Goal: Transaction & Acquisition: Register for event/course

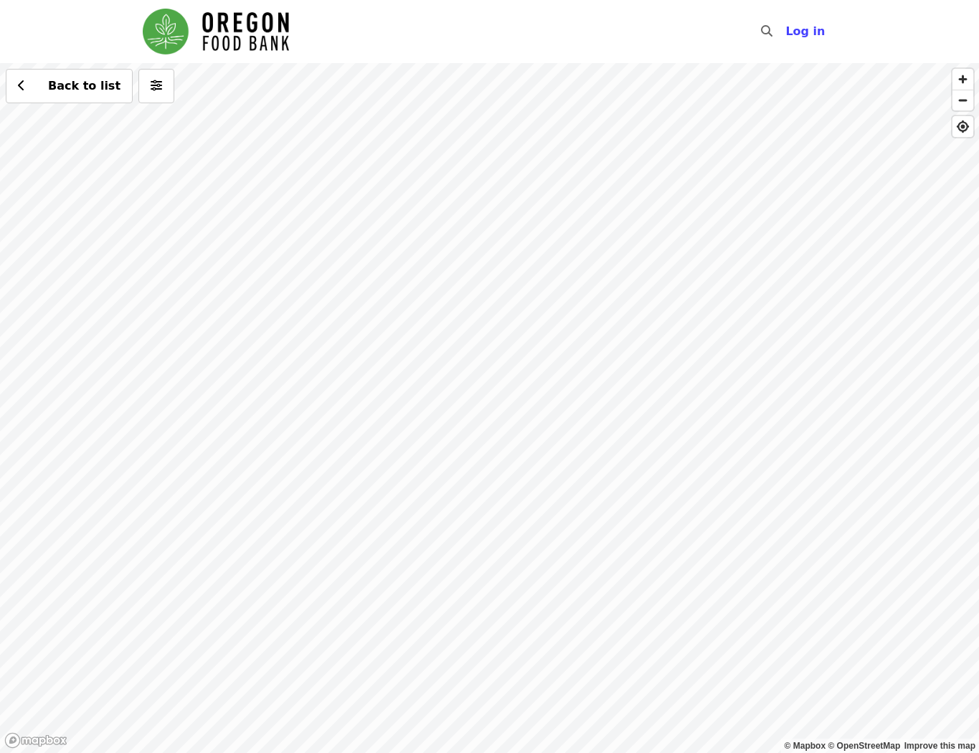
click at [436, 309] on div "Back to list" at bounding box center [489, 408] width 979 height 690
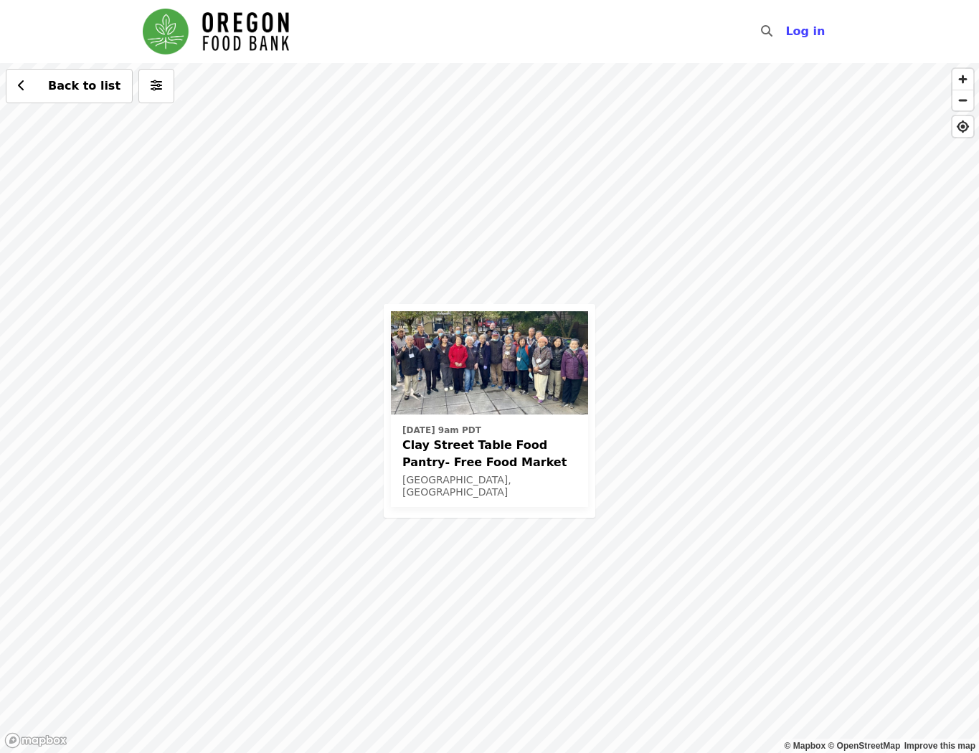
click at [441, 255] on div "[DATE] 9am PDT Clay Street Table Food Pantry- Free Food Market [GEOGRAPHIC_DATA…" at bounding box center [489, 408] width 979 height 690
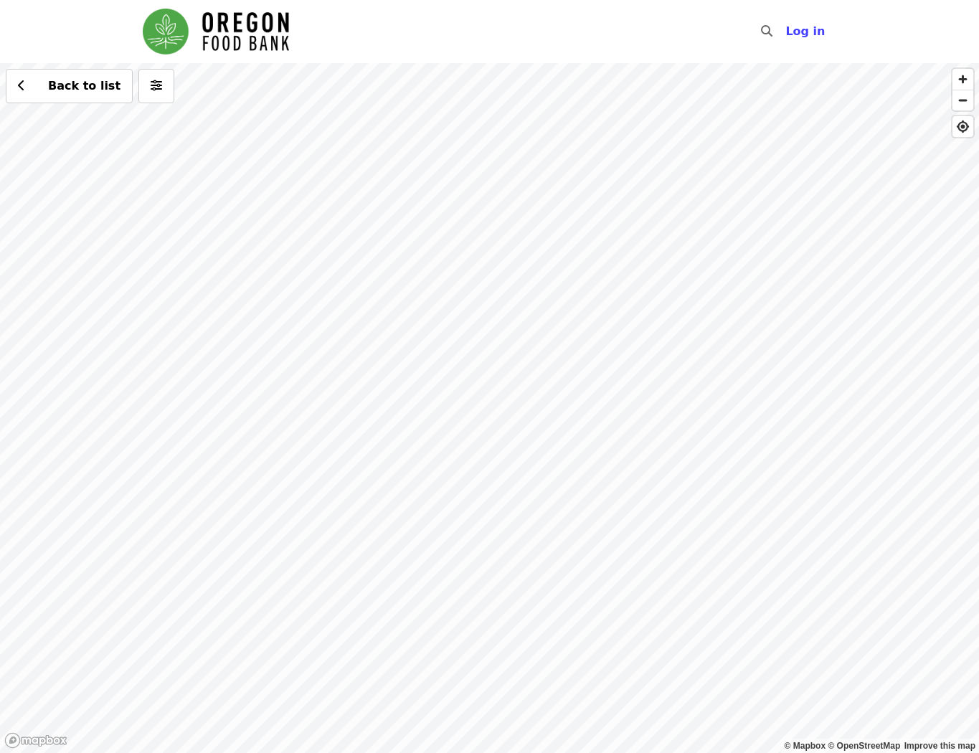
click at [433, 313] on div "Back to list" at bounding box center [489, 408] width 979 height 690
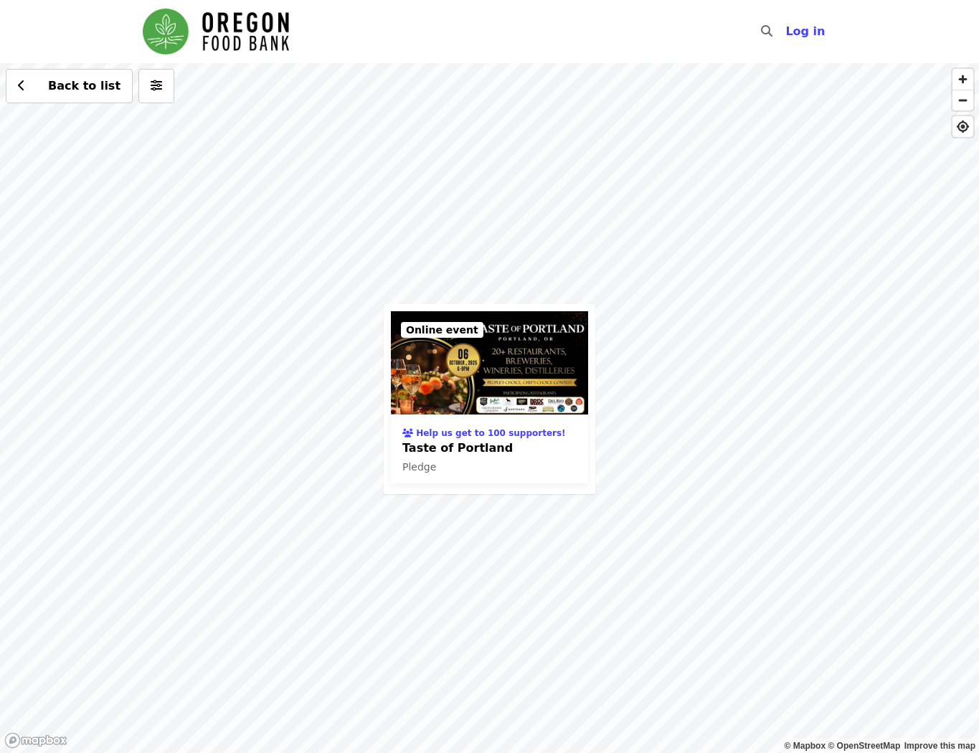
click at [351, 362] on div "Help us get to 100 supporters! Taste of Portland Pledge Online event Back to li…" at bounding box center [489, 408] width 979 height 690
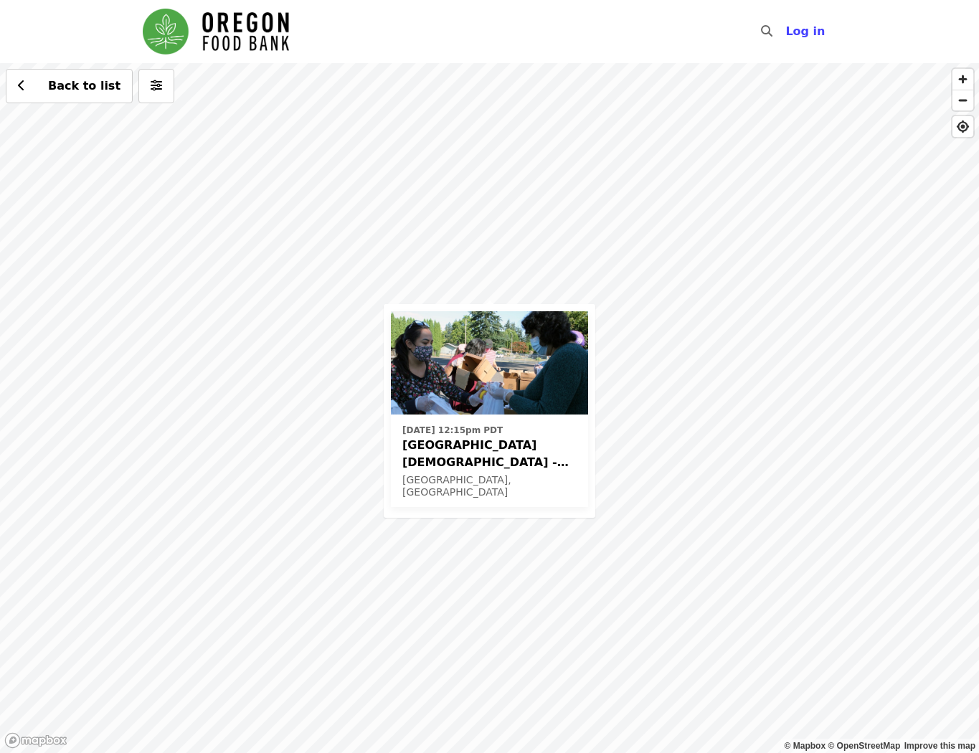
click at [415, 197] on div "[DATE] 12:15pm PDT [GEOGRAPHIC_DATA][DEMOGRAPHIC_DATA] - Free Food Market (16+)…" at bounding box center [489, 408] width 979 height 690
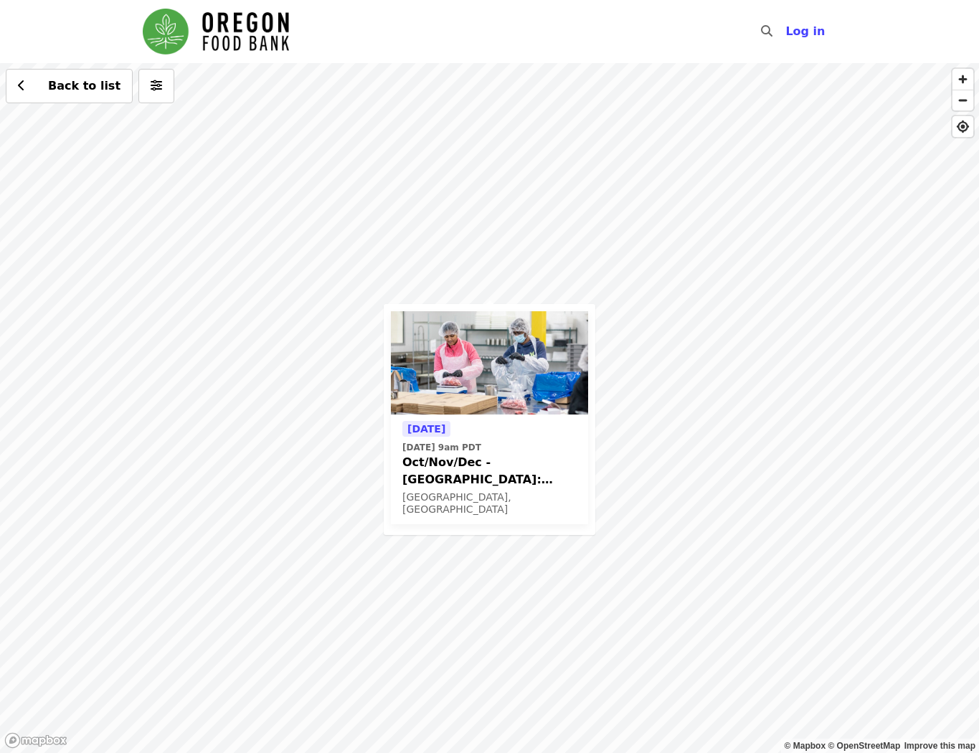
click at [837, 194] on div "[DATE] [DATE] 9am PDT Oct/Nov/Dec - [GEOGRAPHIC_DATA]: Repack/Sort (age [DEMOGR…" at bounding box center [489, 408] width 979 height 690
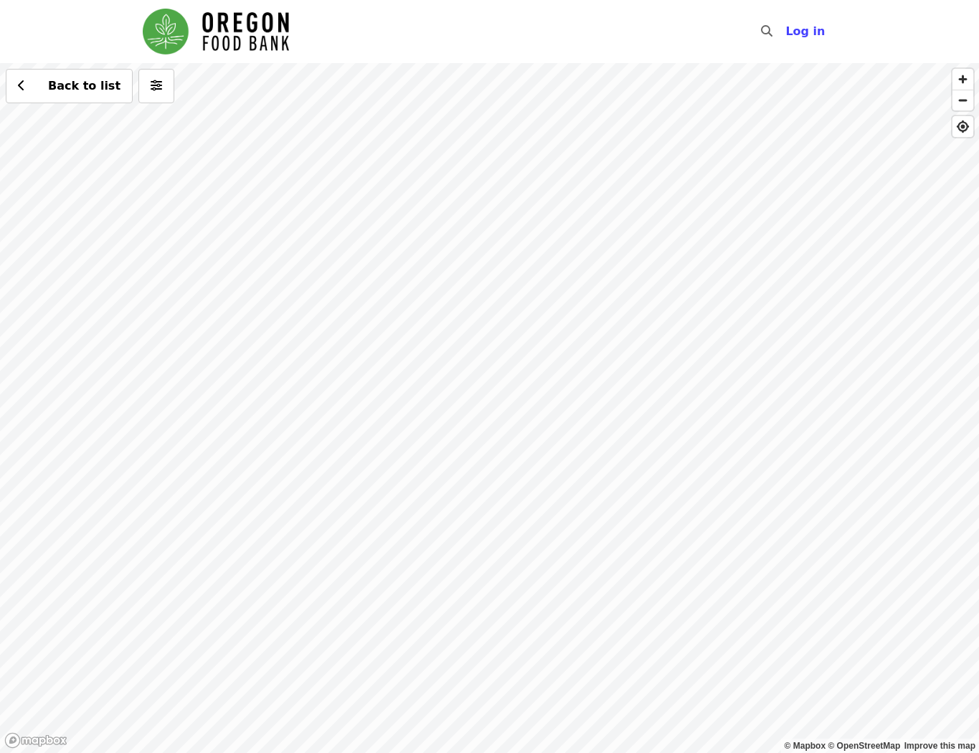
click at [458, 380] on div "Back to list" at bounding box center [489, 408] width 979 height 690
click at [435, 403] on span "See 2 actions at this location" at bounding box center [453, 400] width 188 height 14
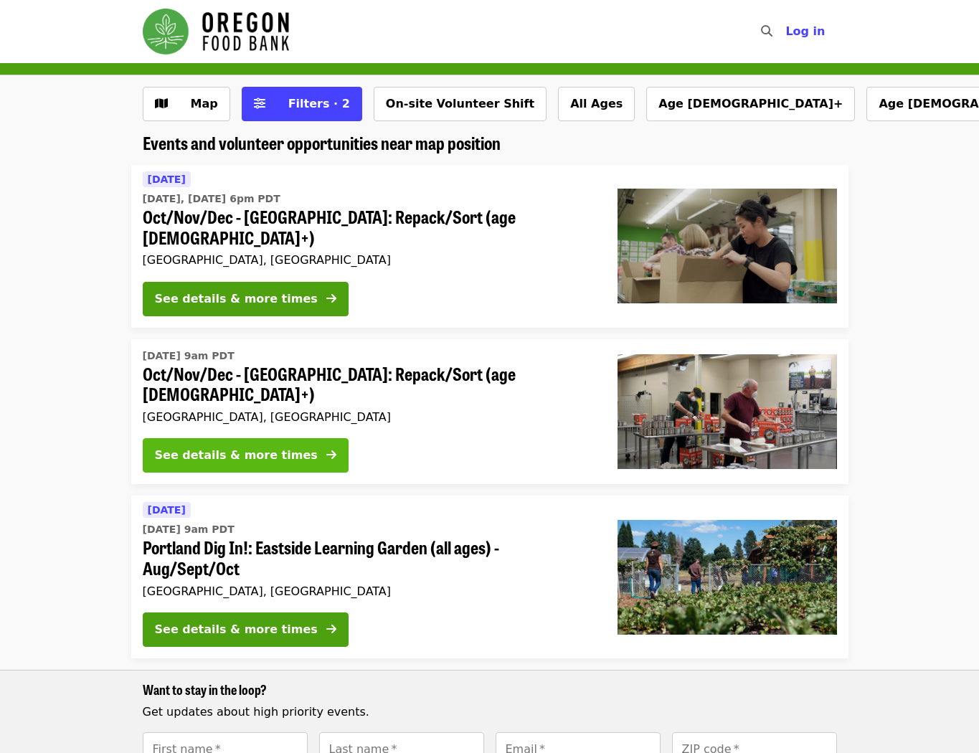
click at [275, 447] on div "See details & more times" at bounding box center [236, 455] width 163 height 17
